Goal: Answer question/provide support: Share knowledge or assist other users

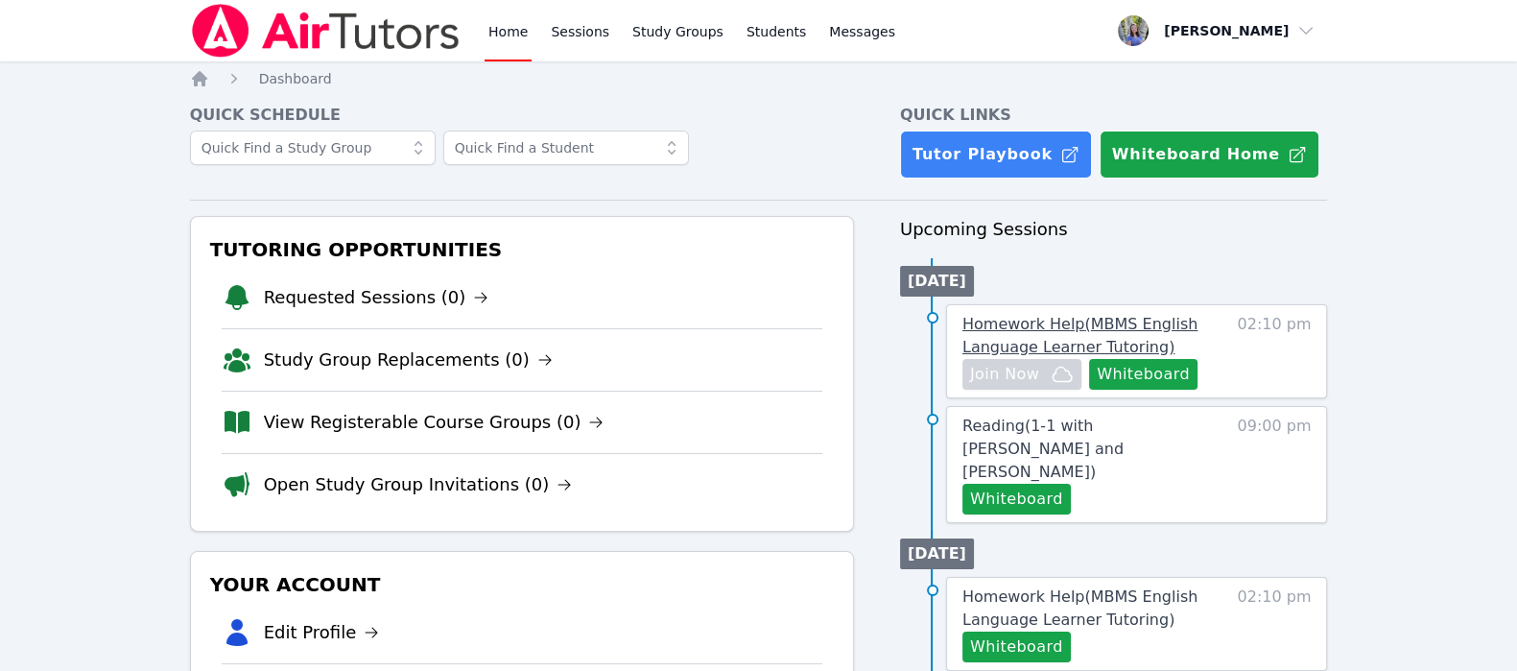
click at [1127, 335] on span "Homework Help ( MBMS English Language Learner Tutoring )" at bounding box center [1079, 335] width 235 height 41
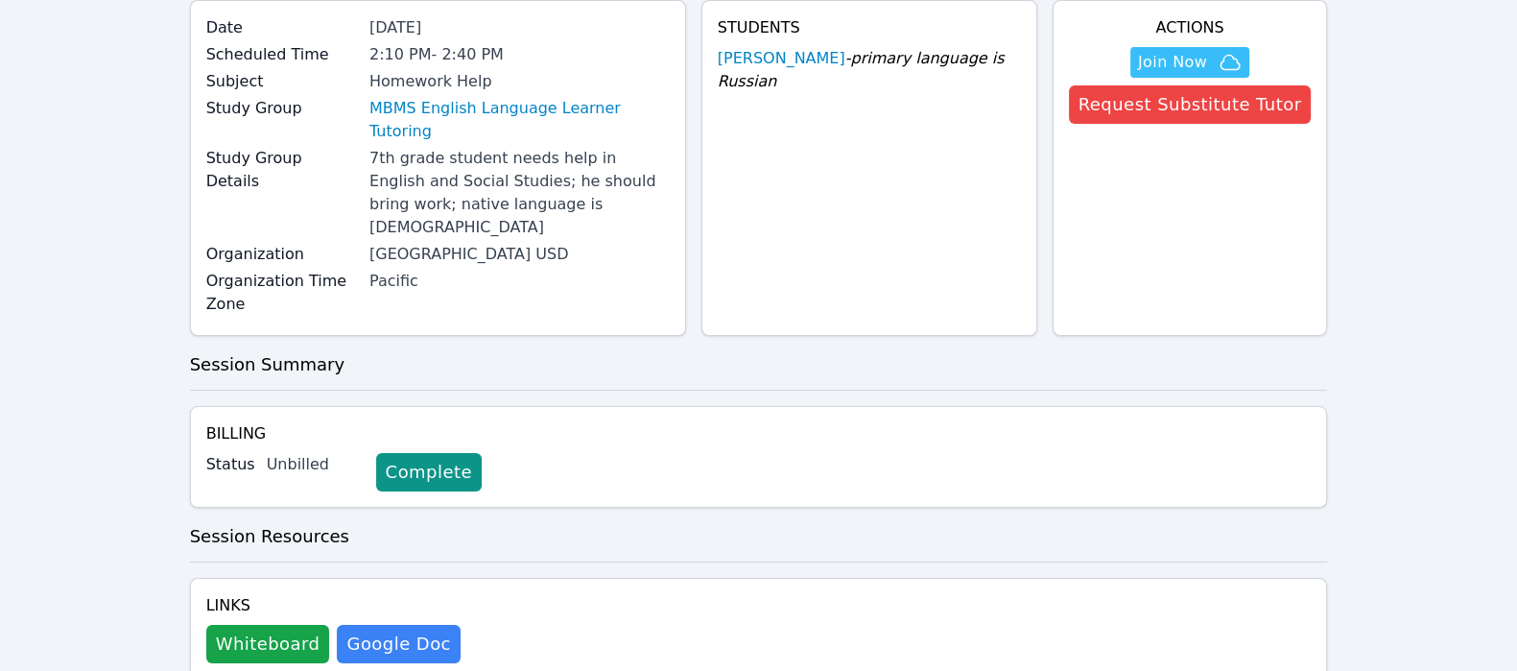
scroll to position [173, 0]
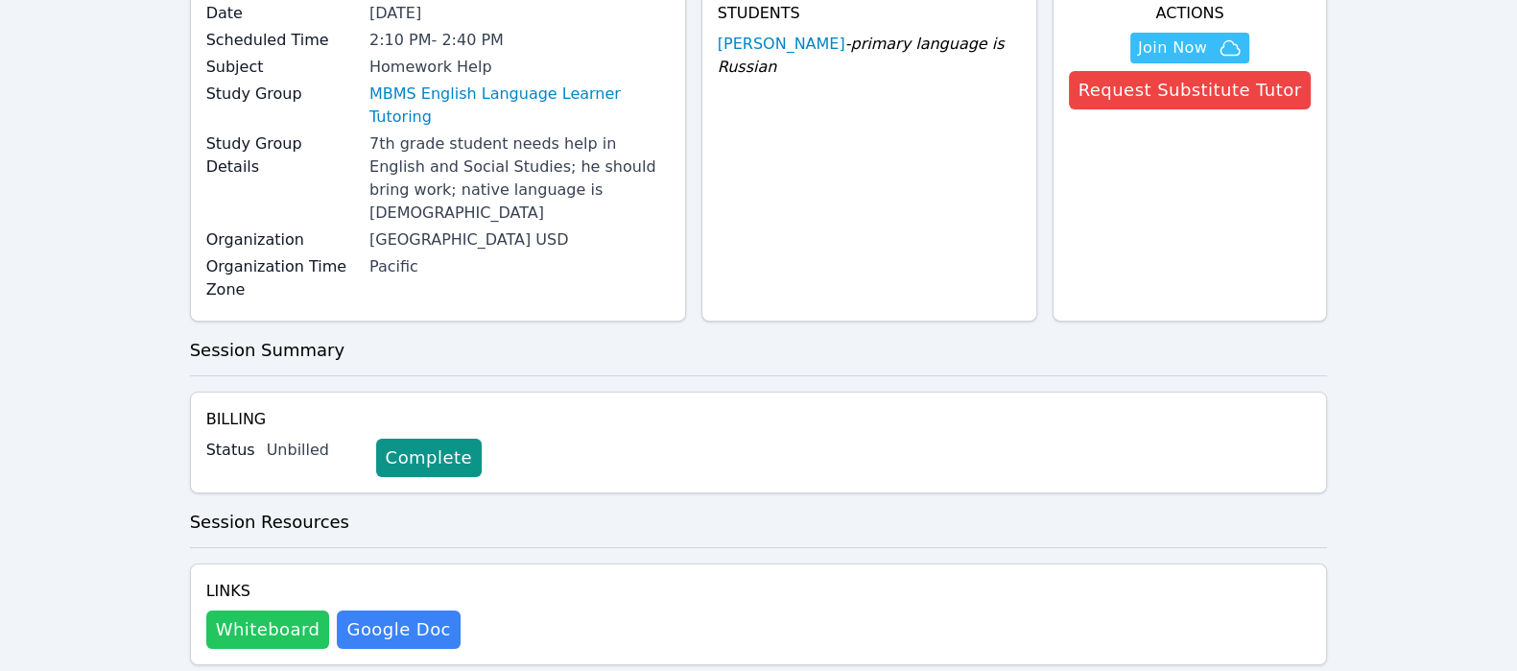
click at [262, 610] on button "Whiteboard" at bounding box center [268, 629] width 124 height 38
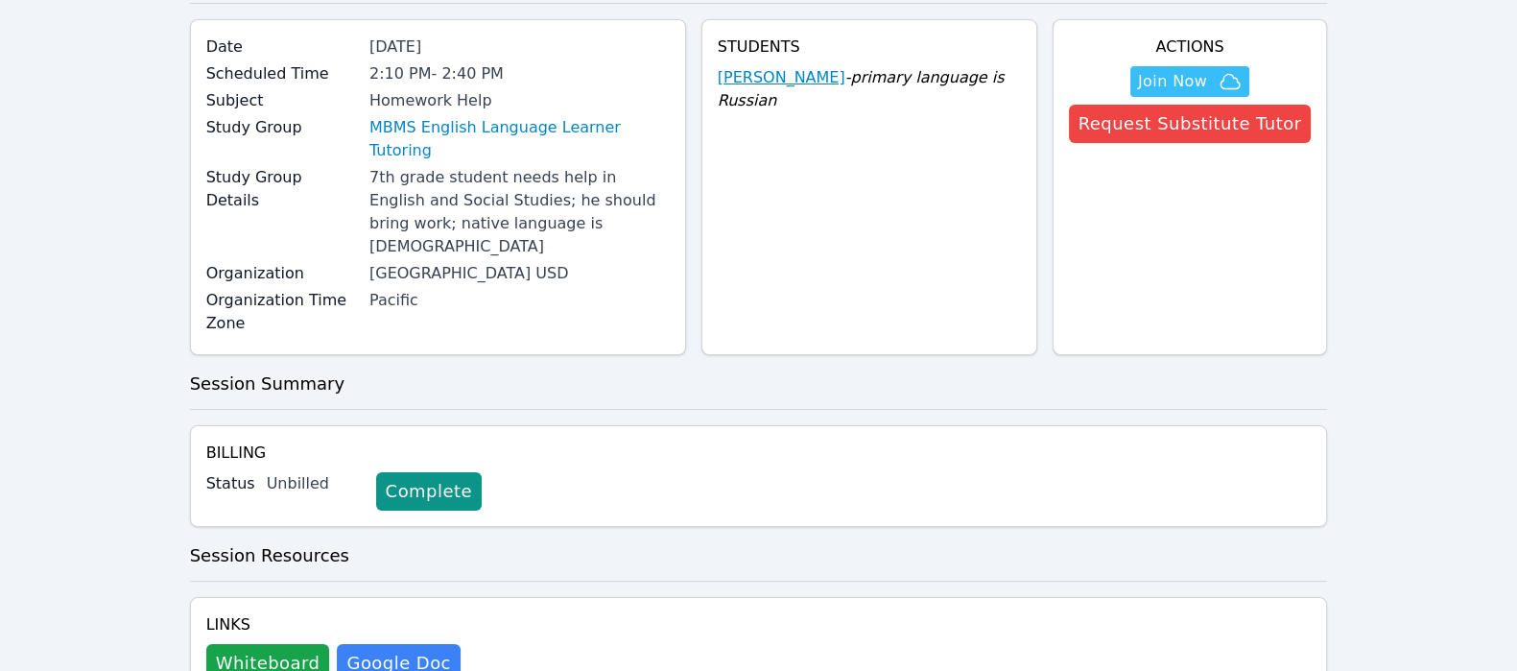
click at [835, 80] on link "Lev Mikhaylov" at bounding box center [782, 77] width 128 height 23
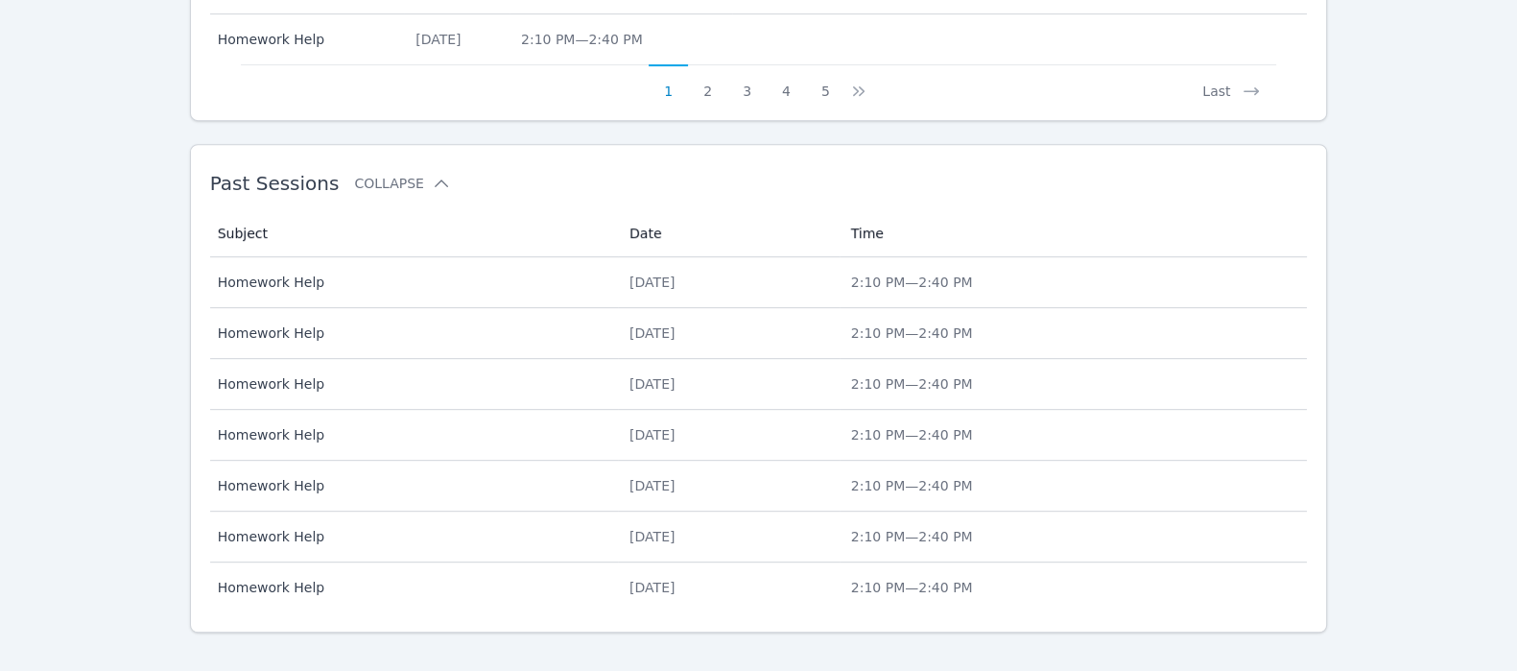
scroll to position [1213, 0]
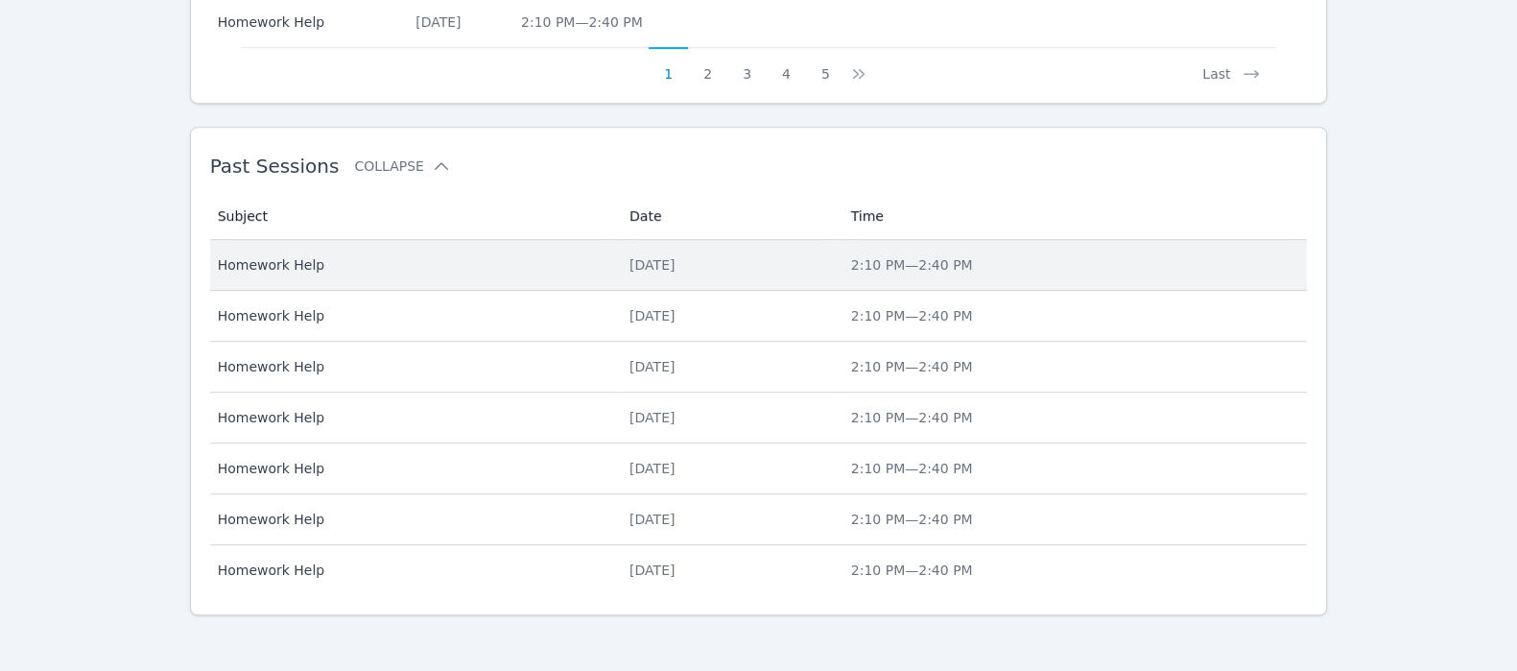
click at [538, 255] on span "Homework Help" at bounding box center [412, 264] width 389 height 19
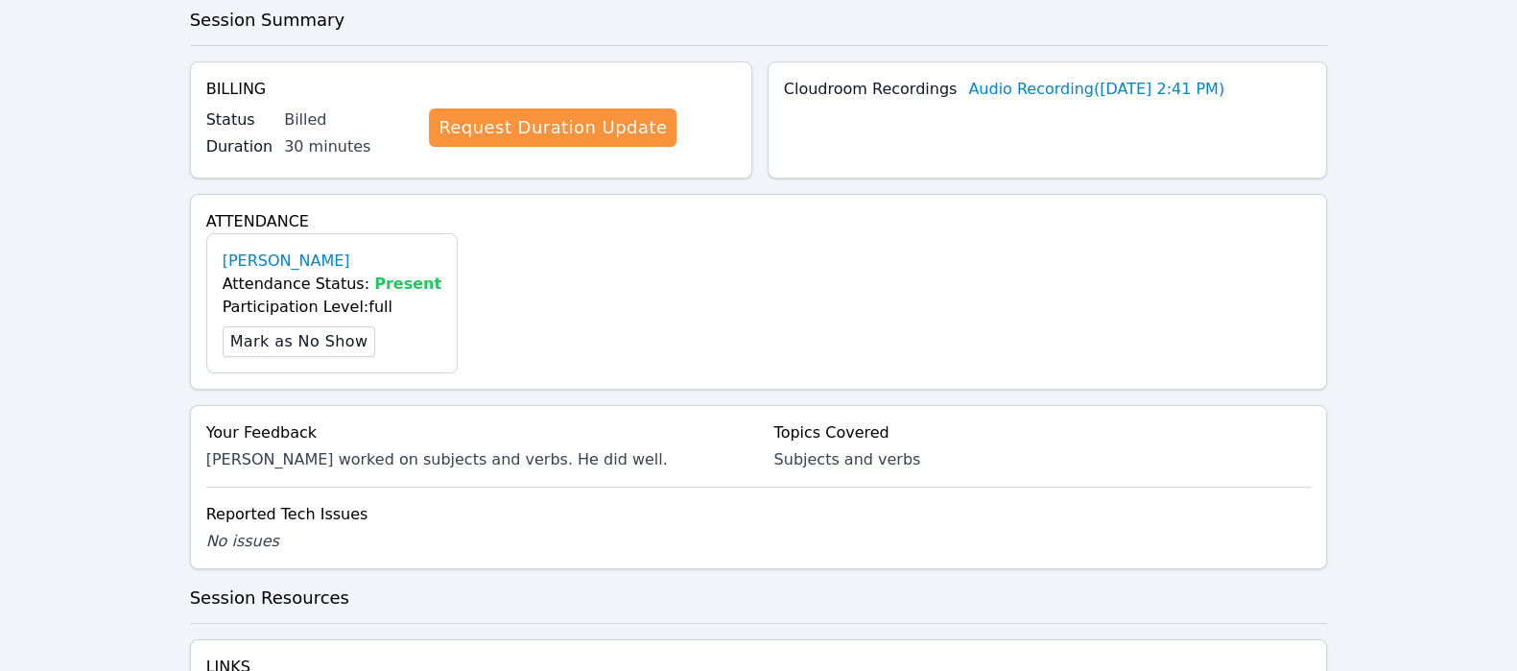
scroll to position [532, 0]
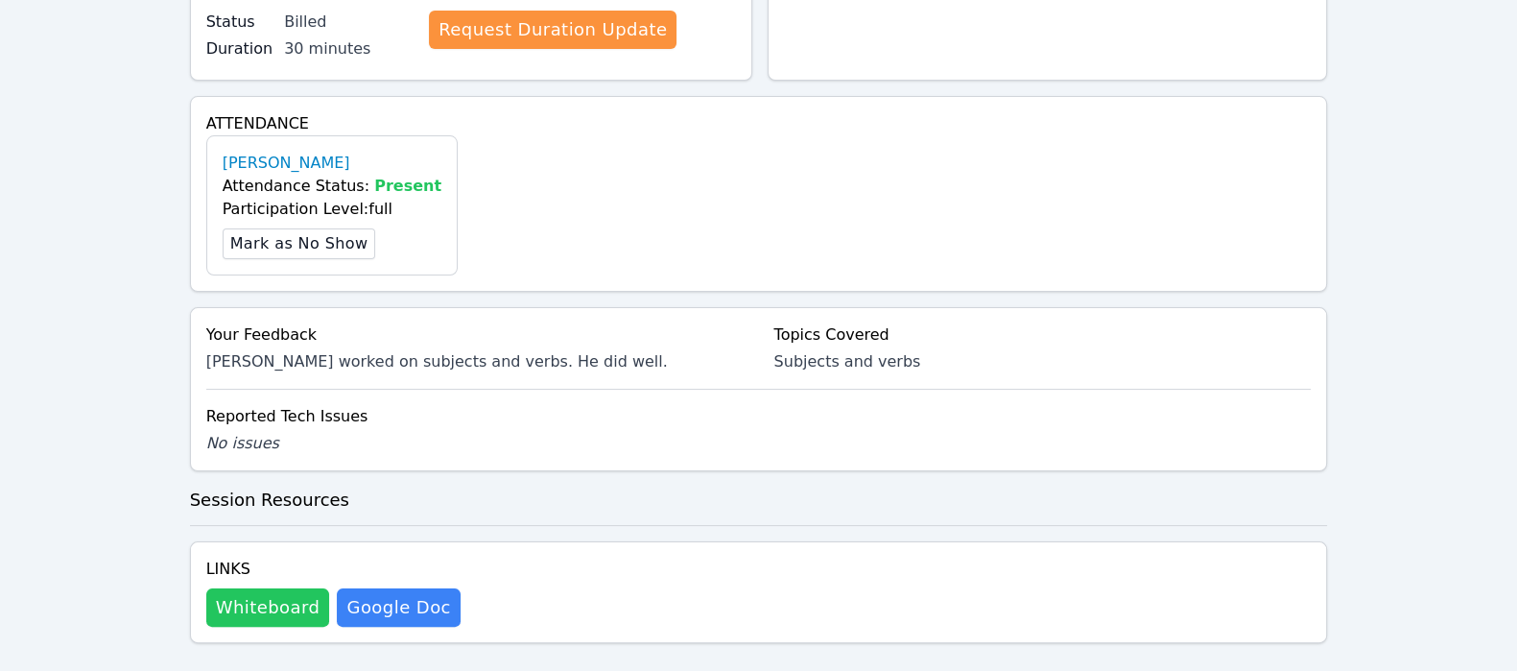
click at [271, 593] on button "Whiteboard" at bounding box center [268, 607] width 124 height 38
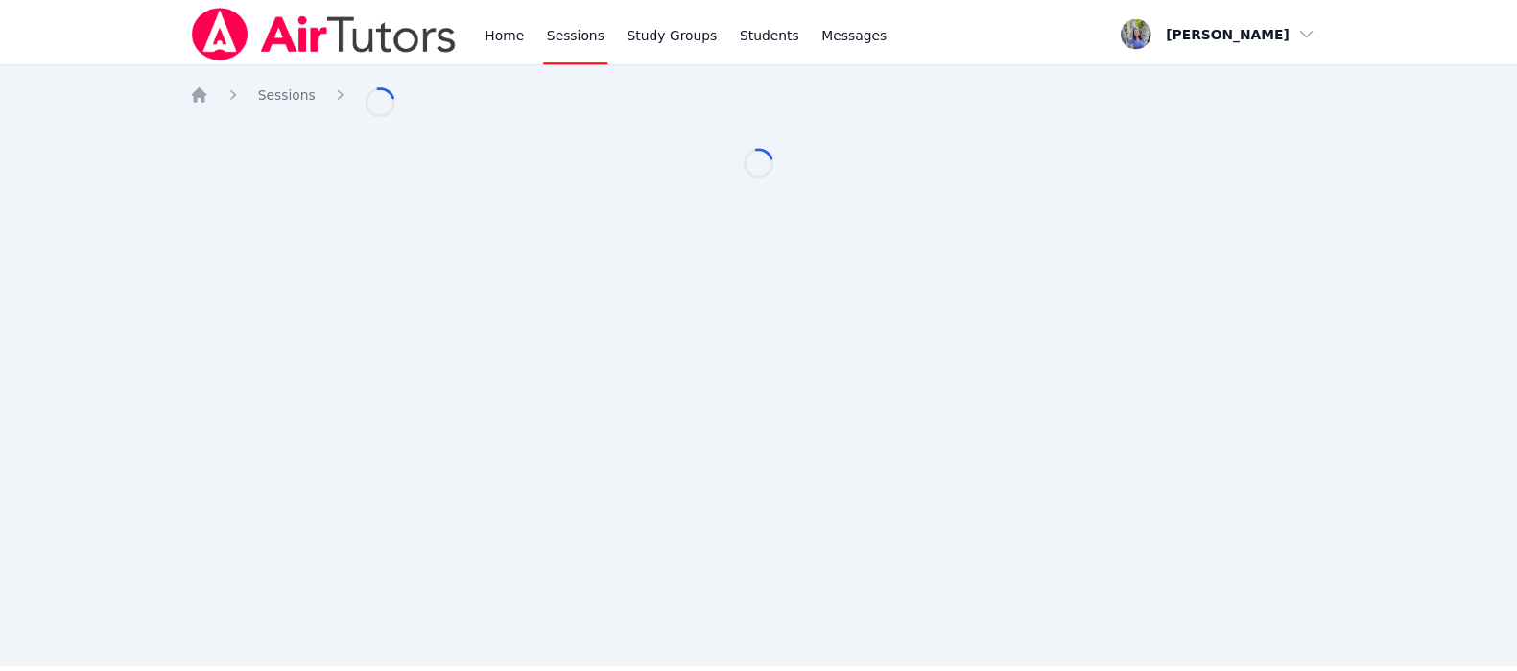
scroll to position [532, 0]
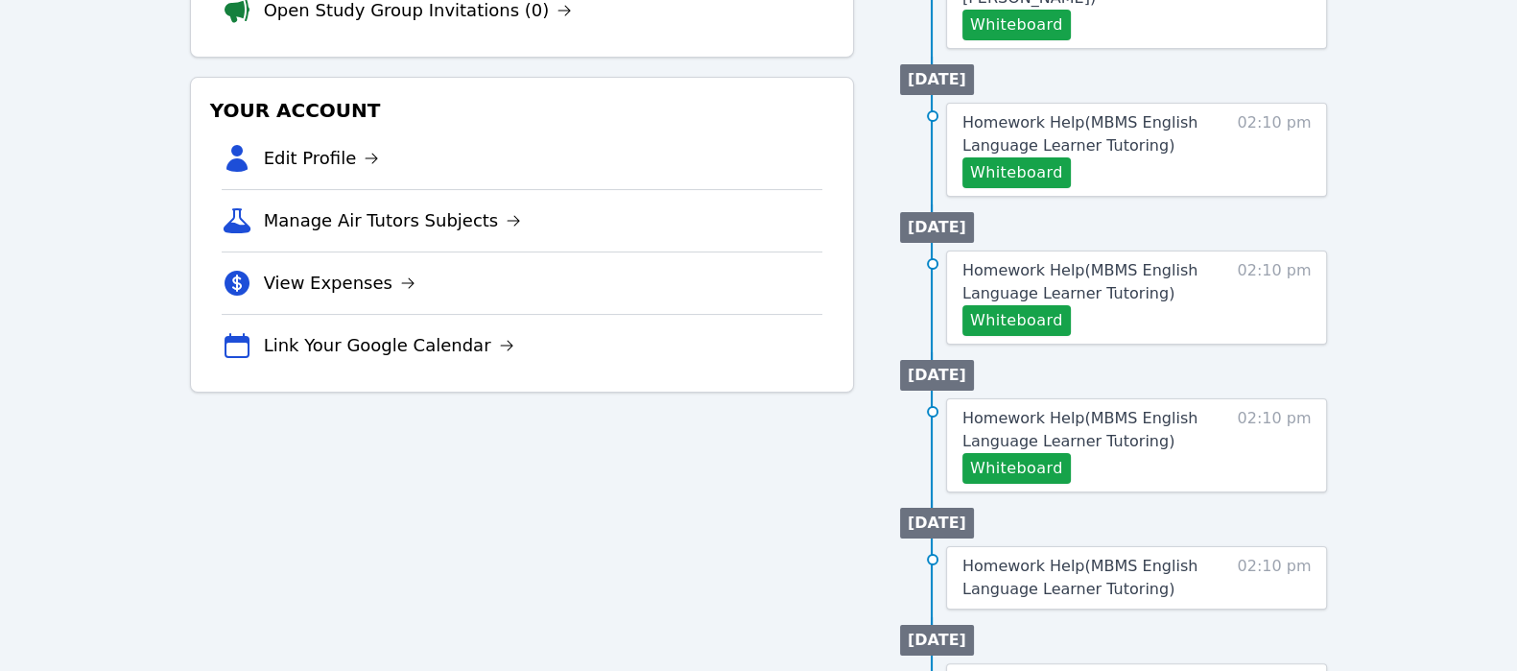
scroll to position [527, 0]
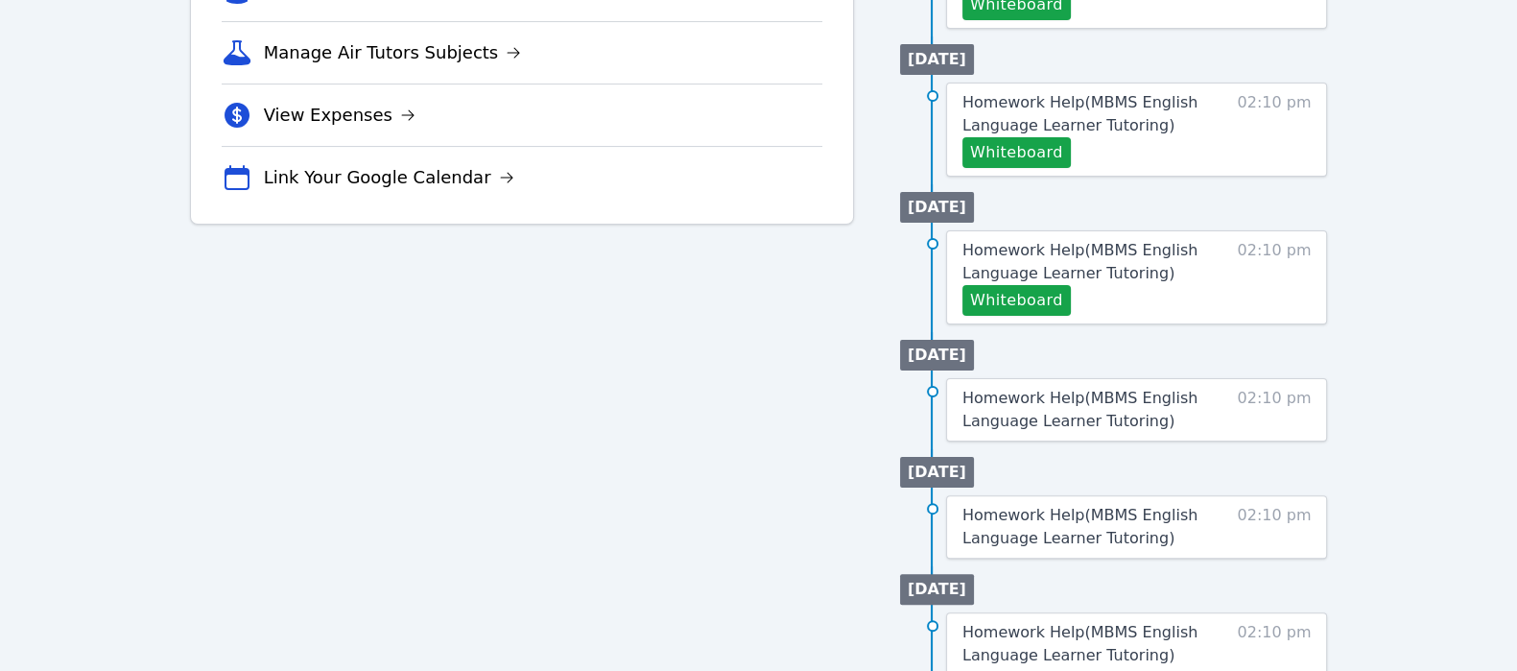
scroll to position [643, 0]
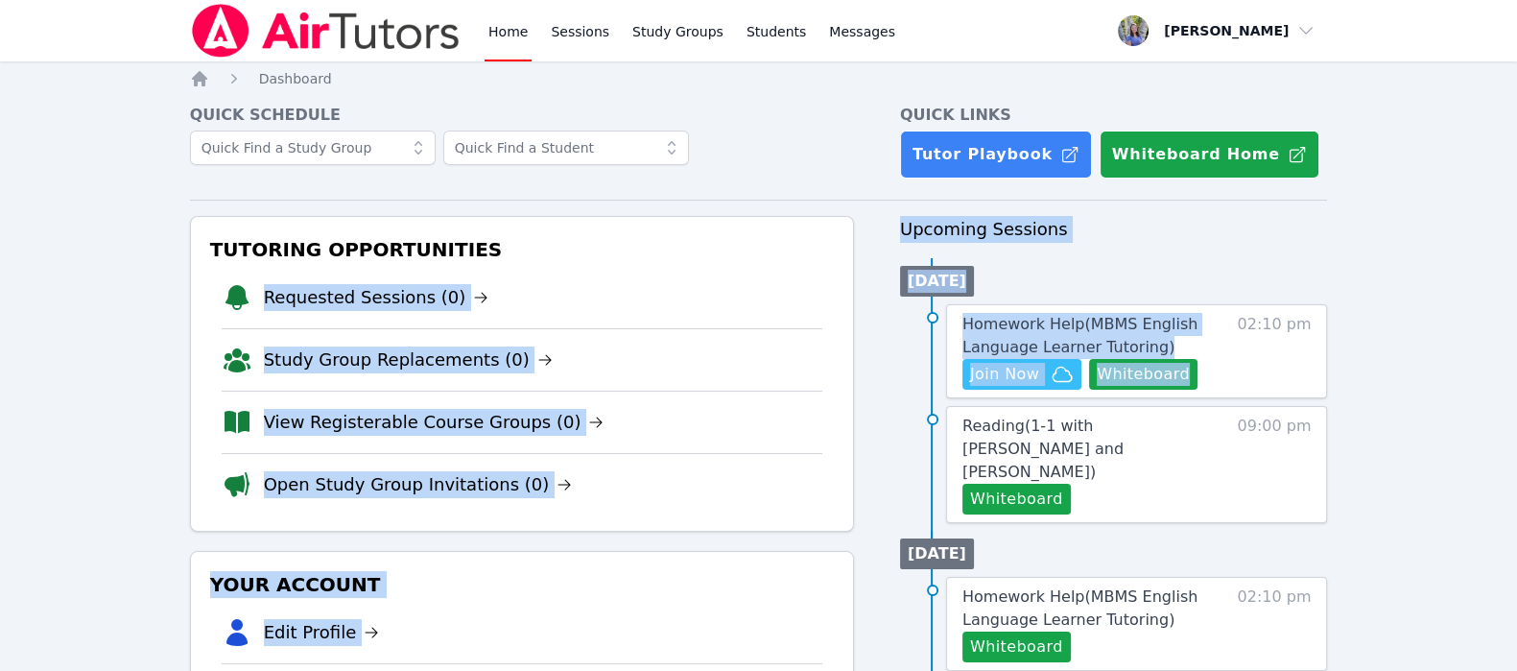
drag, startPoint x: 728, startPoint y: 263, endPoint x: 633, endPoint y: 233, distance: 99.5
click at [643, 218] on div "Tutoring Opportunities Requested Sessions (0) Study Group Replacements (0) View…" at bounding box center [522, 374] width 664 height 316
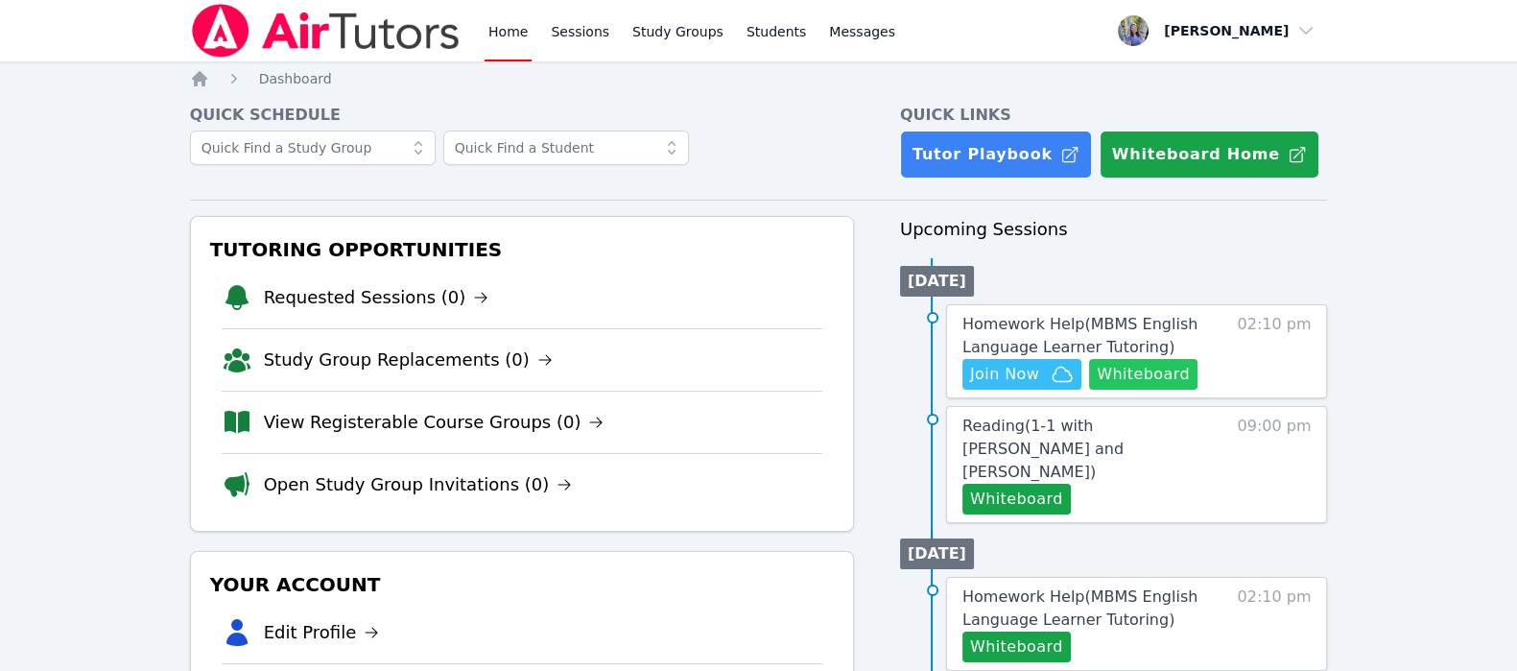
click at [1139, 379] on button "Whiteboard" at bounding box center [1143, 374] width 108 height 31
click at [1048, 363] on span "Join Now" at bounding box center [1022, 374] width 104 height 23
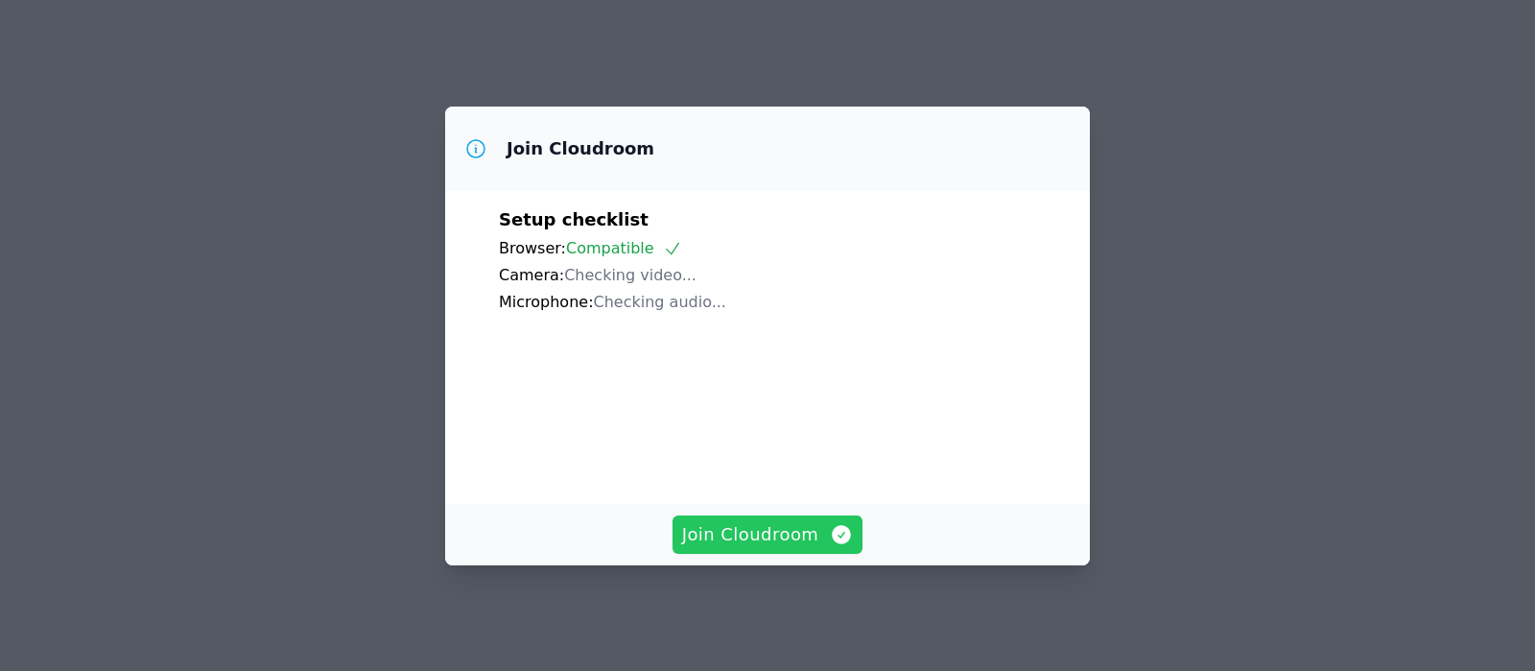
click at [743, 548] on span "Join Cloudroom" at bounding box center [768, 534] width 172 height 27
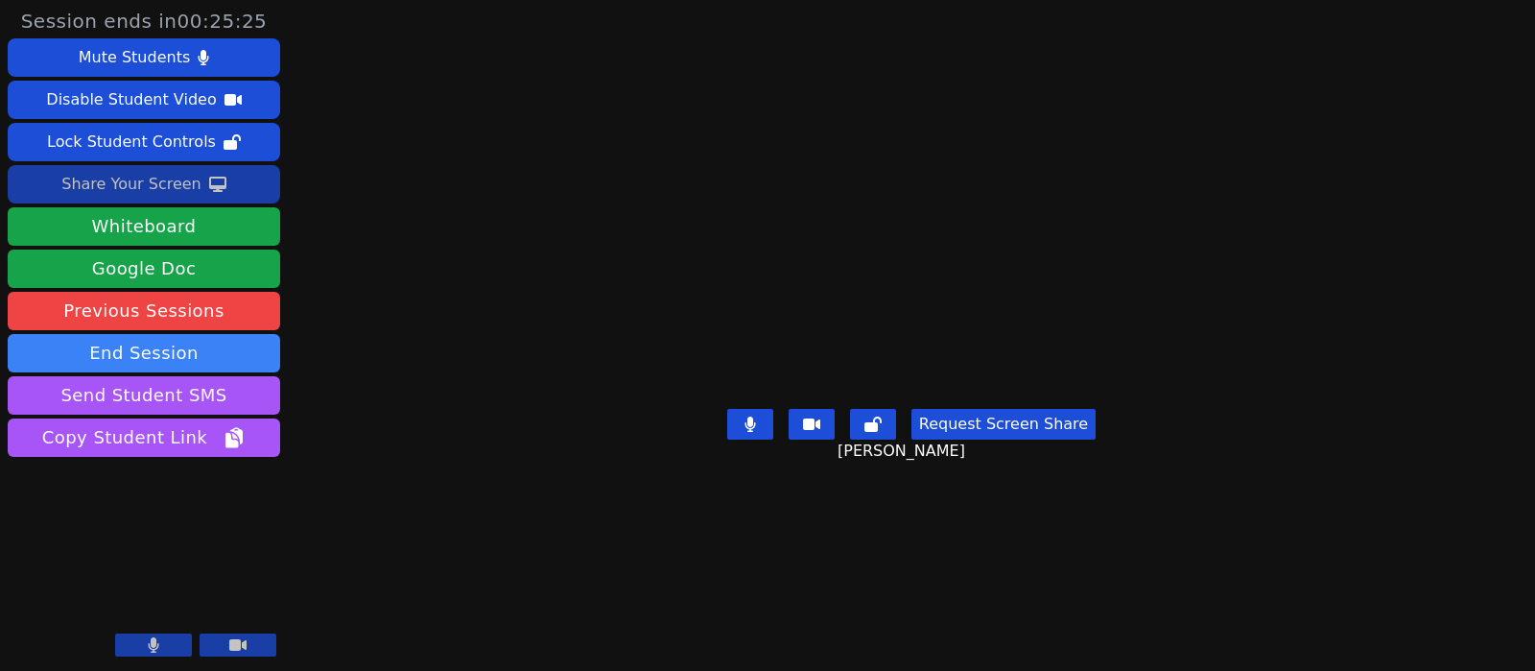
click at [177, 181] on div "Share Your Screen" at bounding box center [131, 184] width 140 height 31
click at [121, 184] on div "Share Your Screen" at bounding box center [131, 184] width 140 height 31
click at [80, 179] on div "Share Your Screen" at bounding box center [131, 184] width 140 height 31
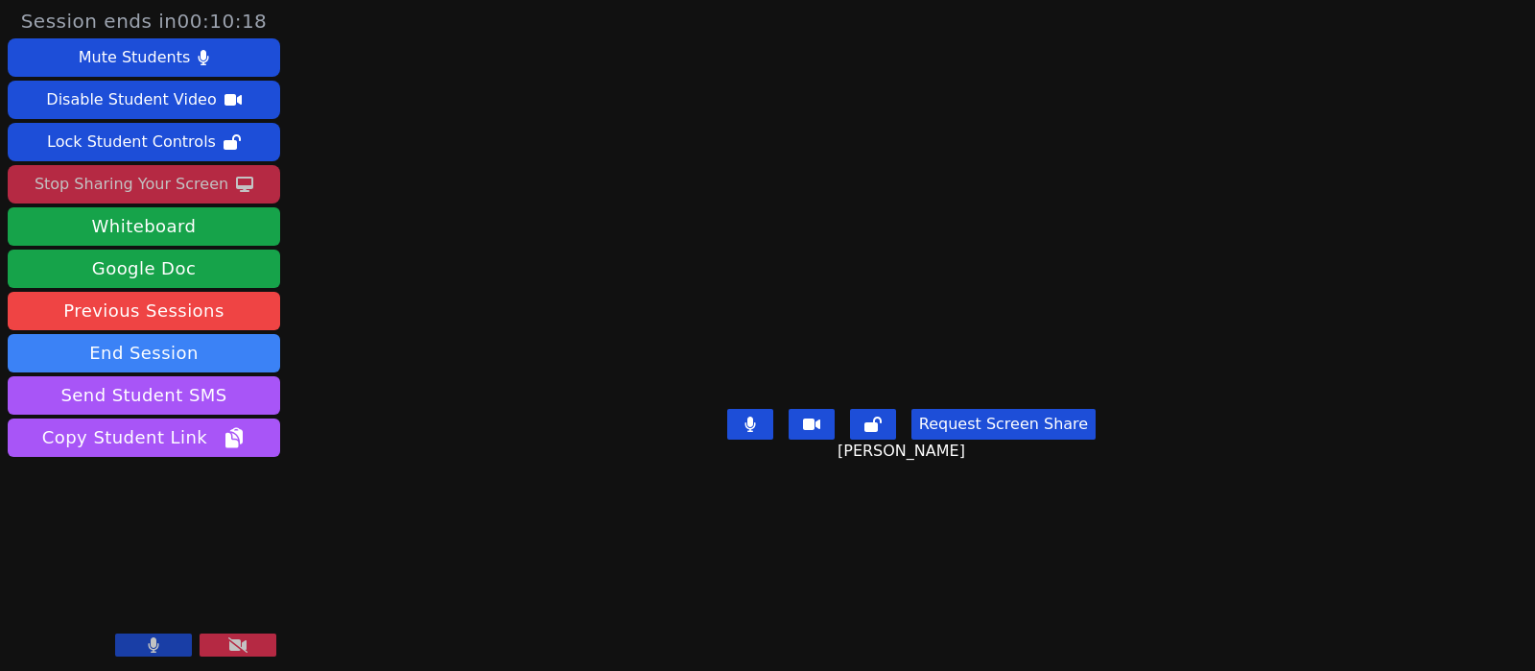
click at [130, 192] on div "Stop Sharing Your Screen" at bounding box center [132, 184] width 194 height 31
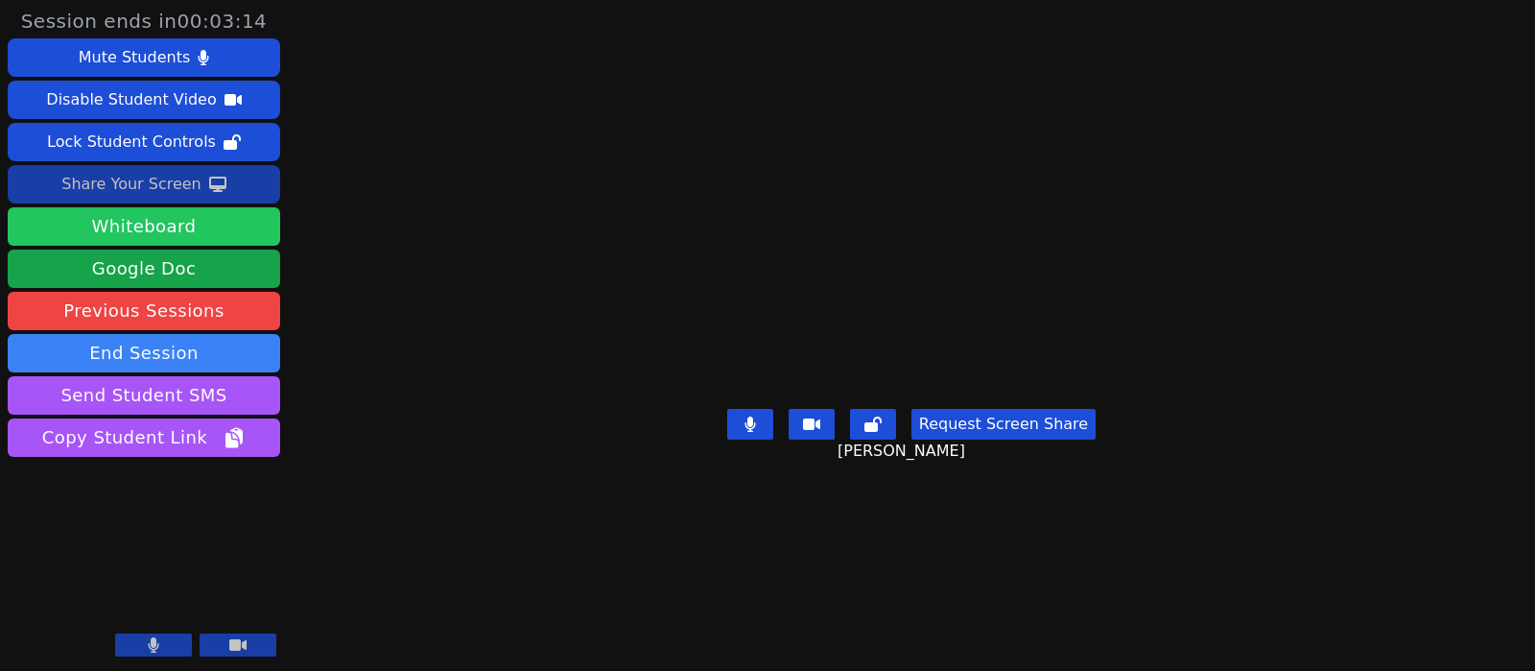
click at [131, 182] on div "Share Your Screen" at bounding box center [131, 184] width 140 height 31
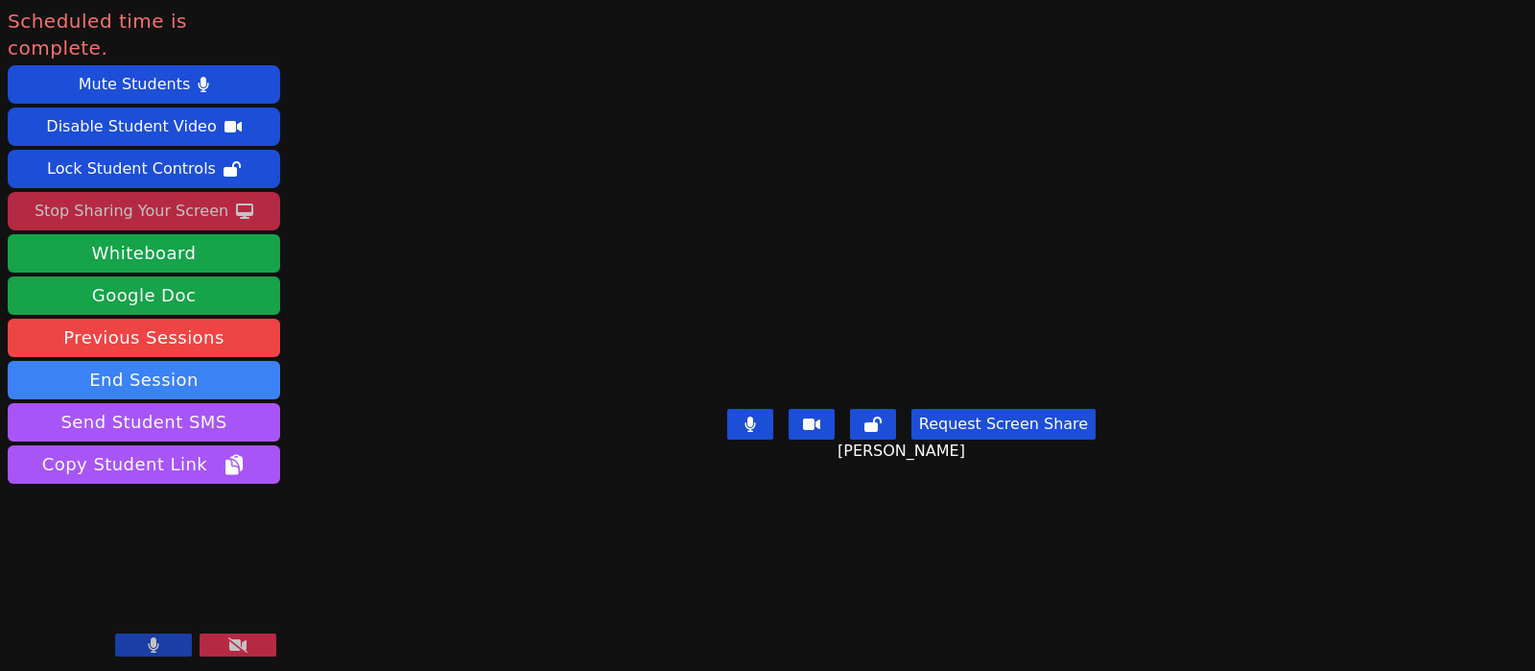
click at [160, 196] on div "Stop Sharing Your Screen" at bounding box center [132, 211] width 194 height 31
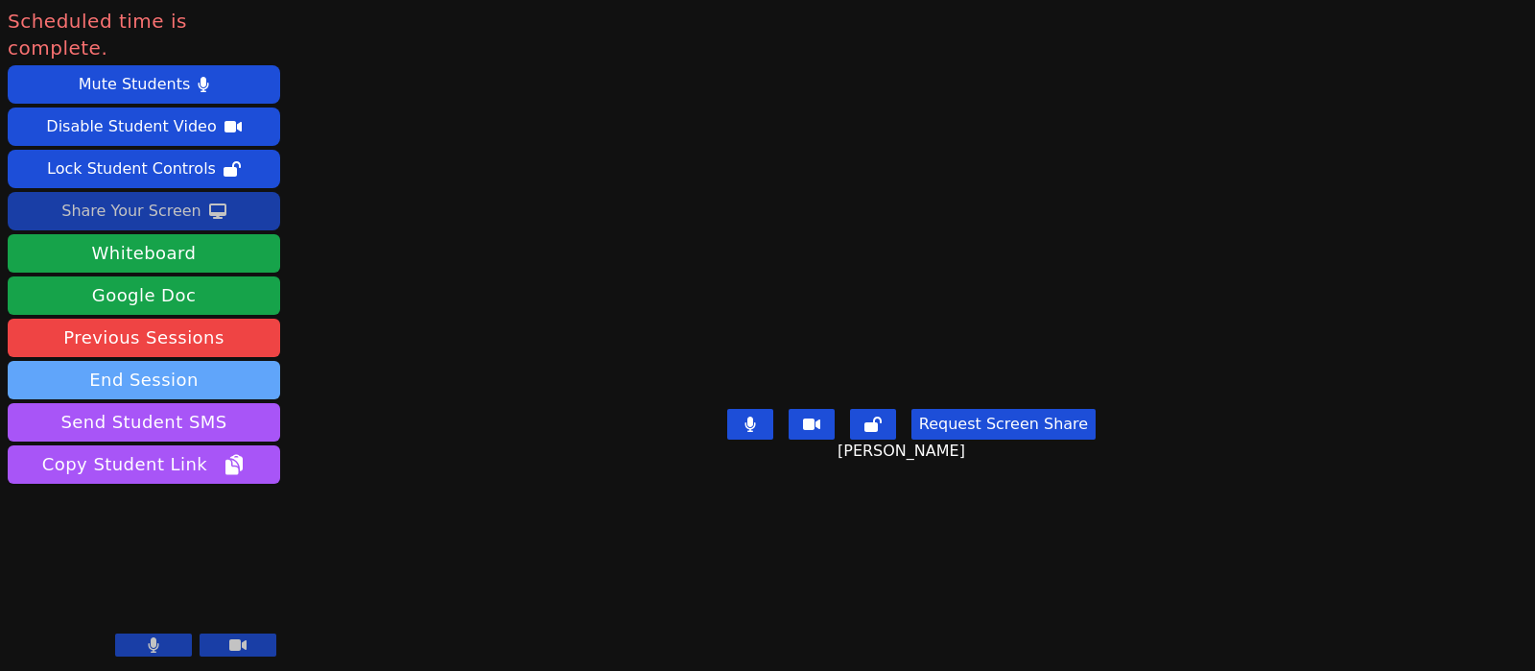
click at [120, 361] on button "End Session" at bounding box center [144, 380] width 273 height 38
